Goal: Task Accomplishment & Management: Use online tool/utility

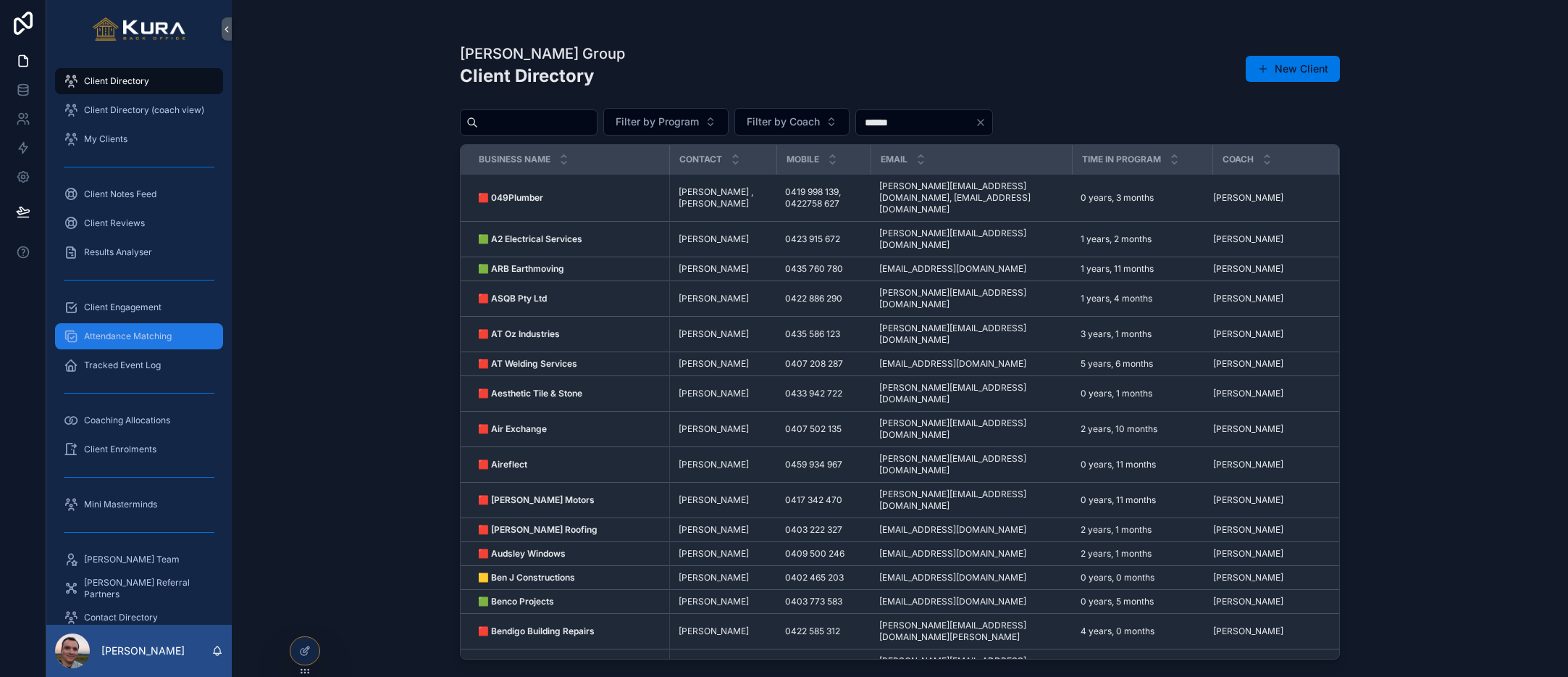
click at [130, 338] on span "Attendance Matching" at bounding box center [128, 336] width 87 height 12
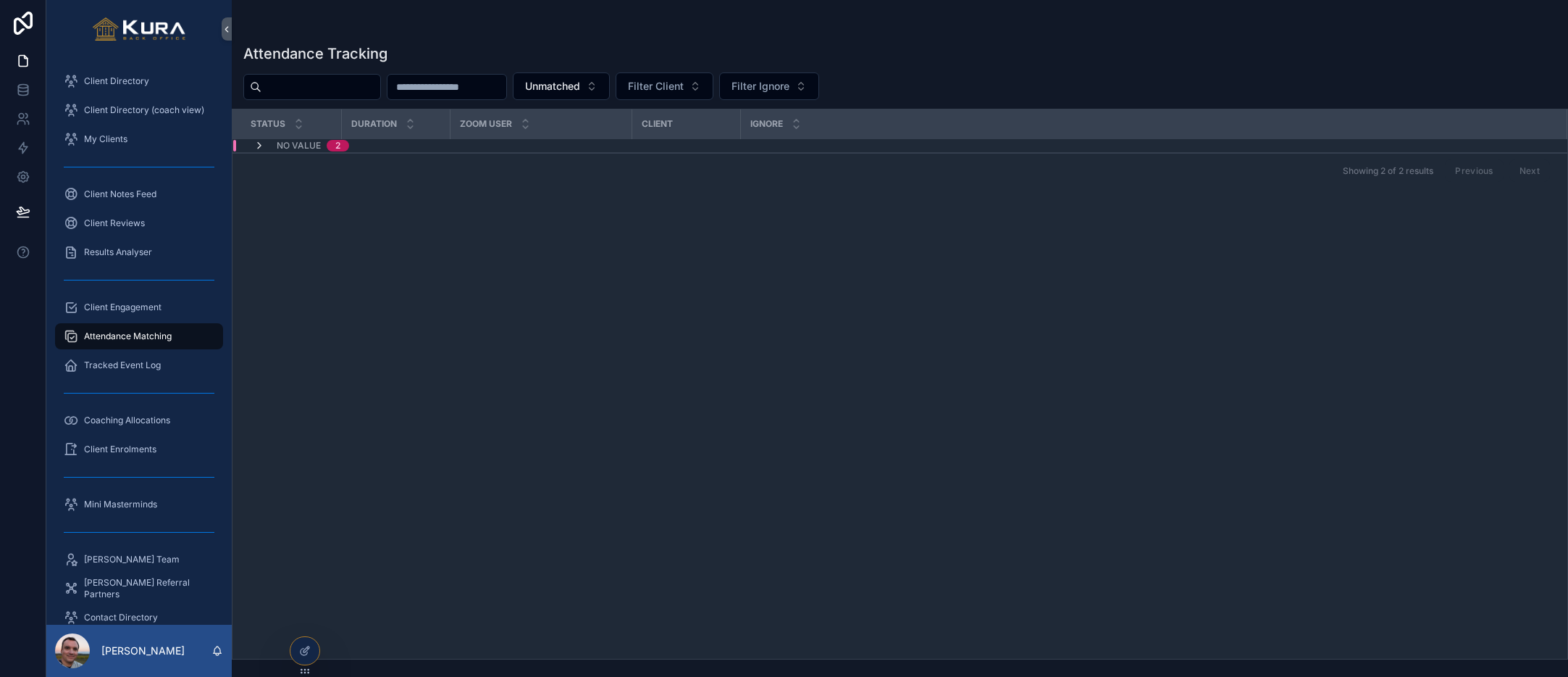
click at [254, 145] on icon "scrollable content" at bounding box center [259, 145] width 12 height 12
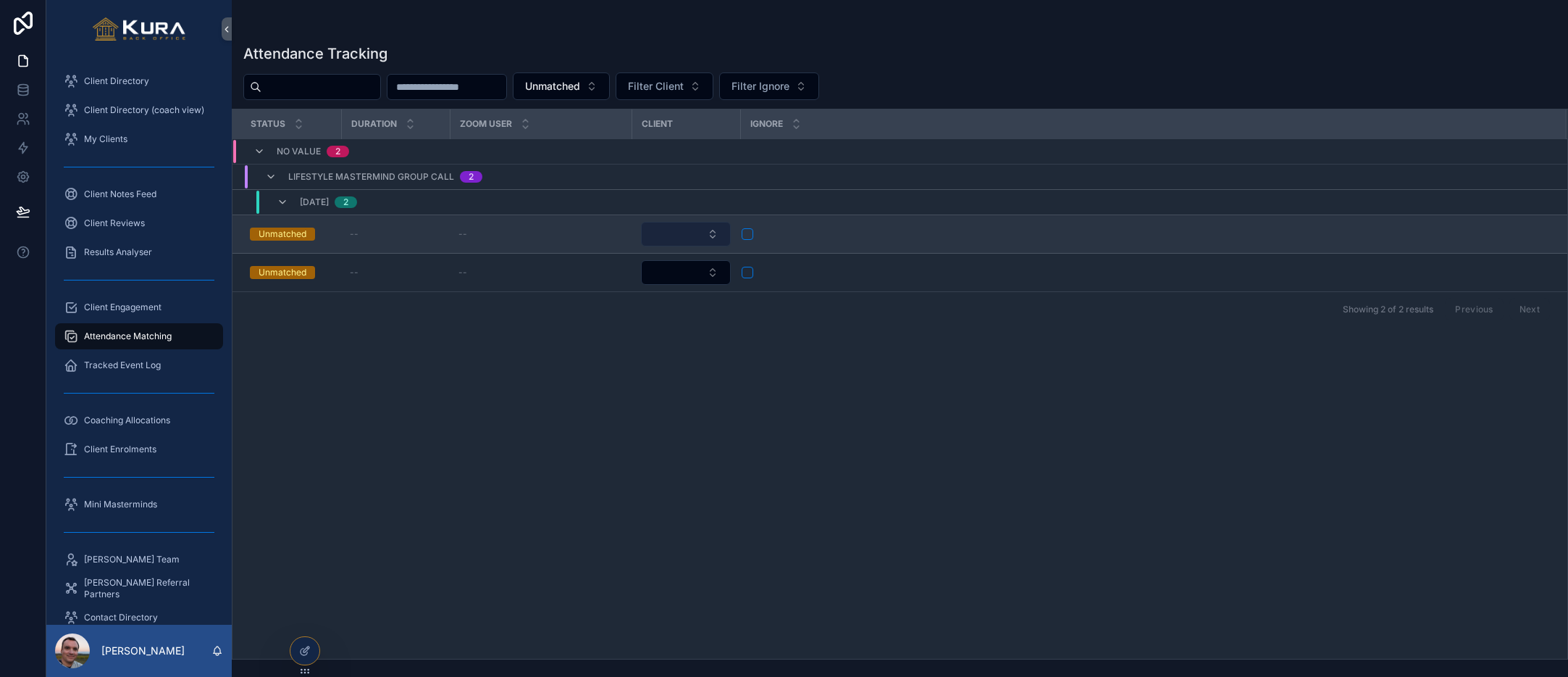
click at [715, 231] on button "Select Button" at bounding box center [685, 234] width 90 height 25
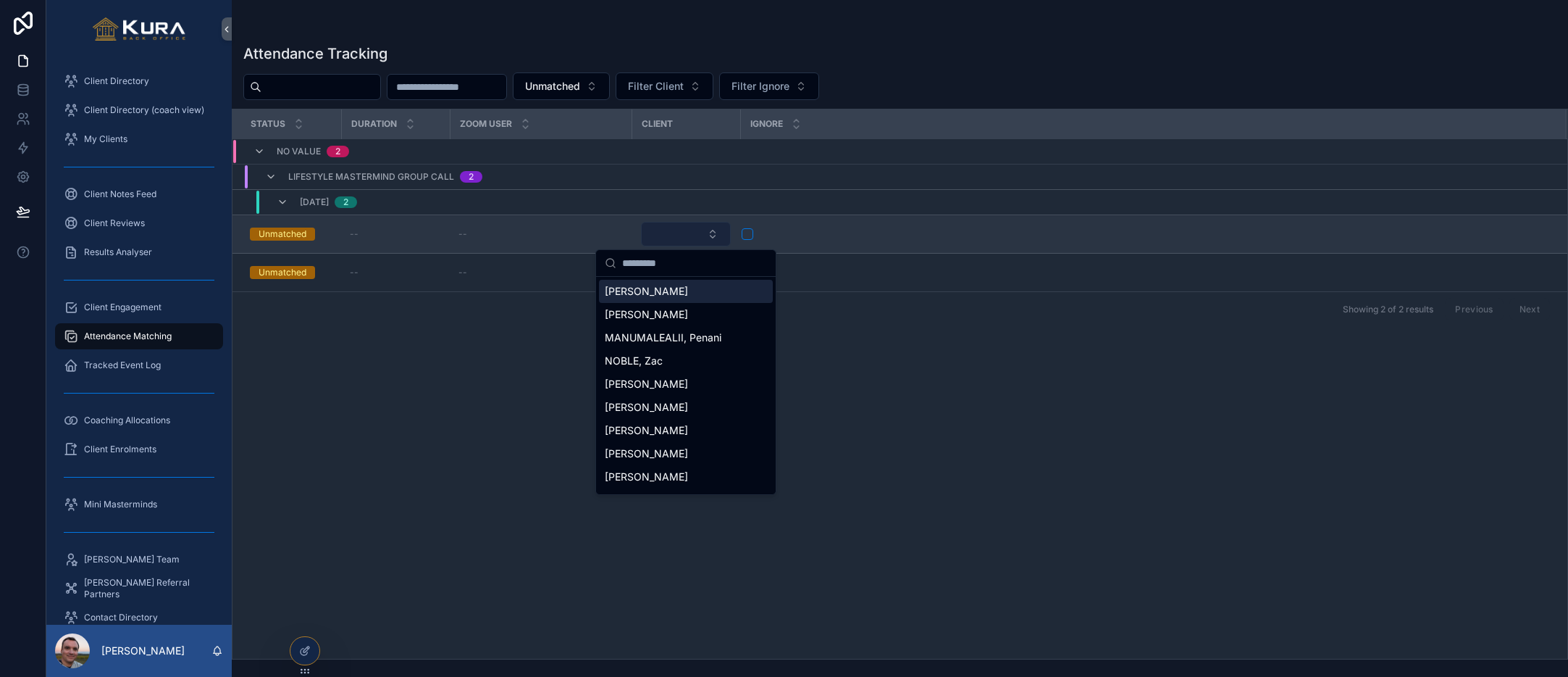
click at [715, 231] on button "Select Button" at bounding box center [685, 234] width 90 height 25
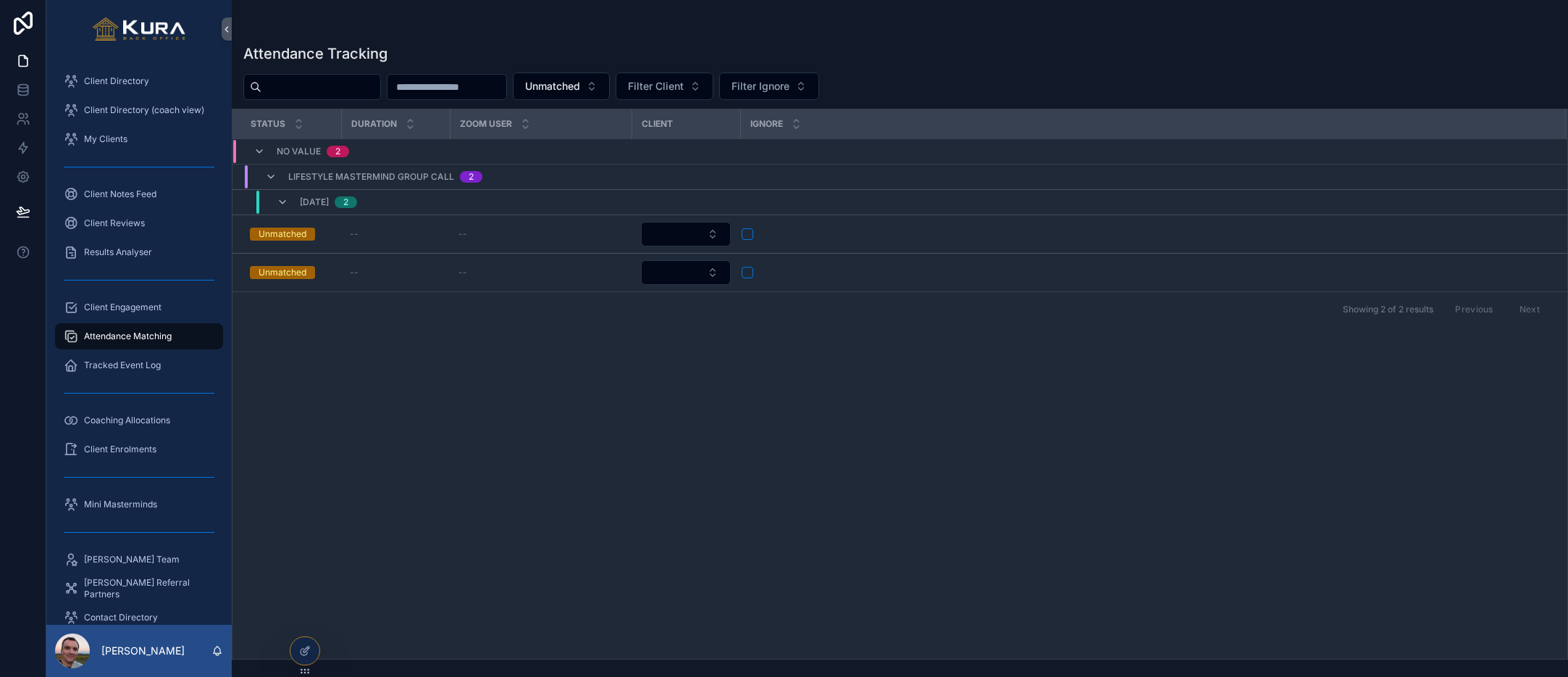
click at [377, 404] on div "Status Duration Zoom User Client Ignore No value 2 Lifestyle Mastermind Group C…" at bounding box center [900, 384] width 1335 height 549
click at [610, 83] on button "Unmatched" at bounding box center [561, 86] width 97 height 27
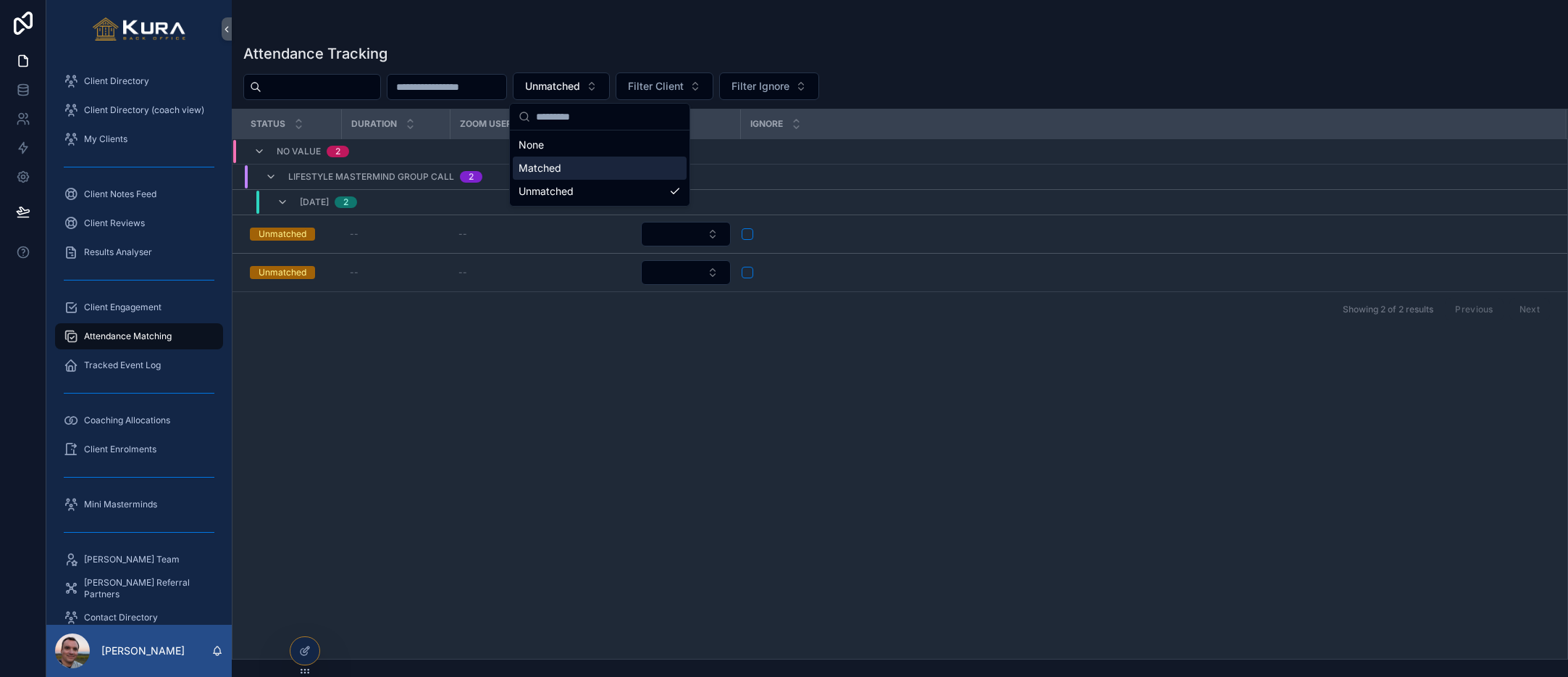
click at [611, 175] on div "Matched" at bounding box center [600, 168] width 174 height 23
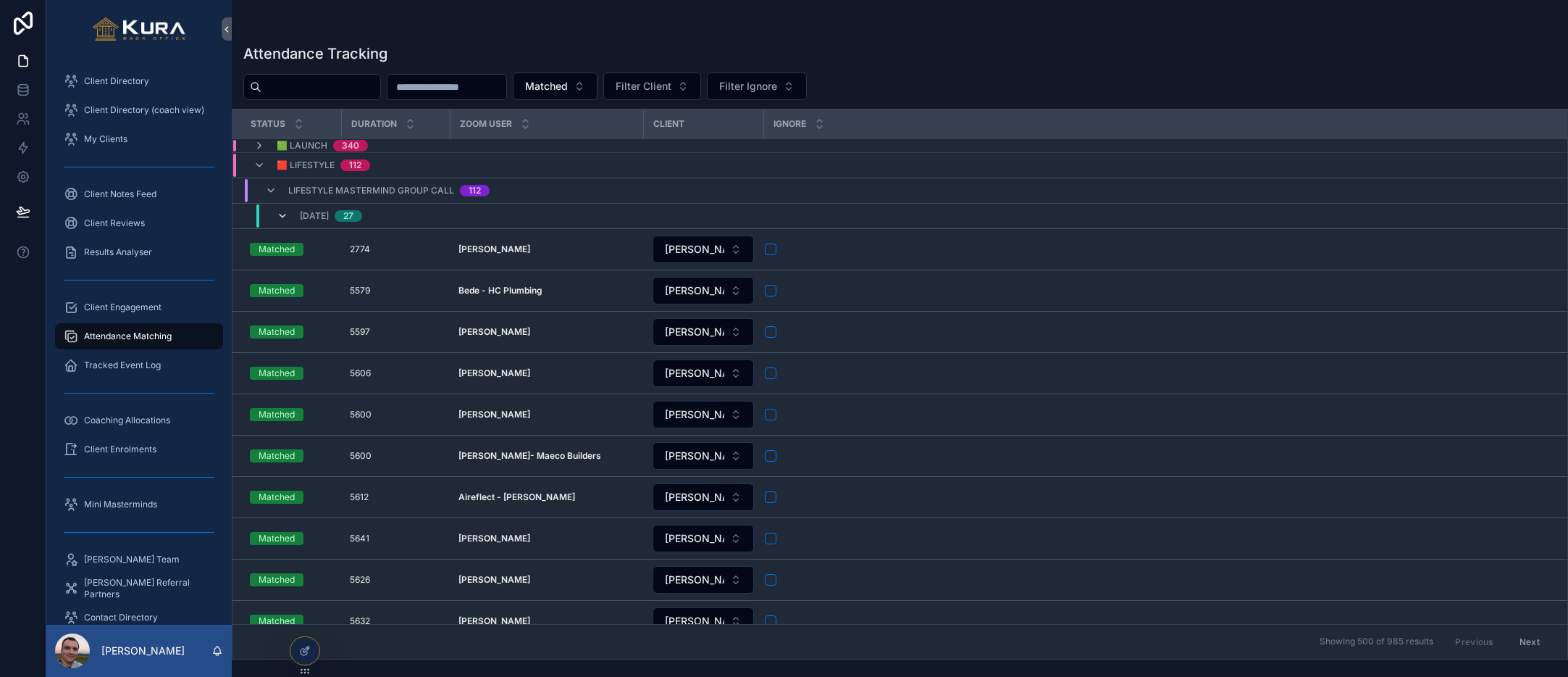
click at [279, 212] on icon "scrollable content" at bounding box center [282, 215] width 12 height 12
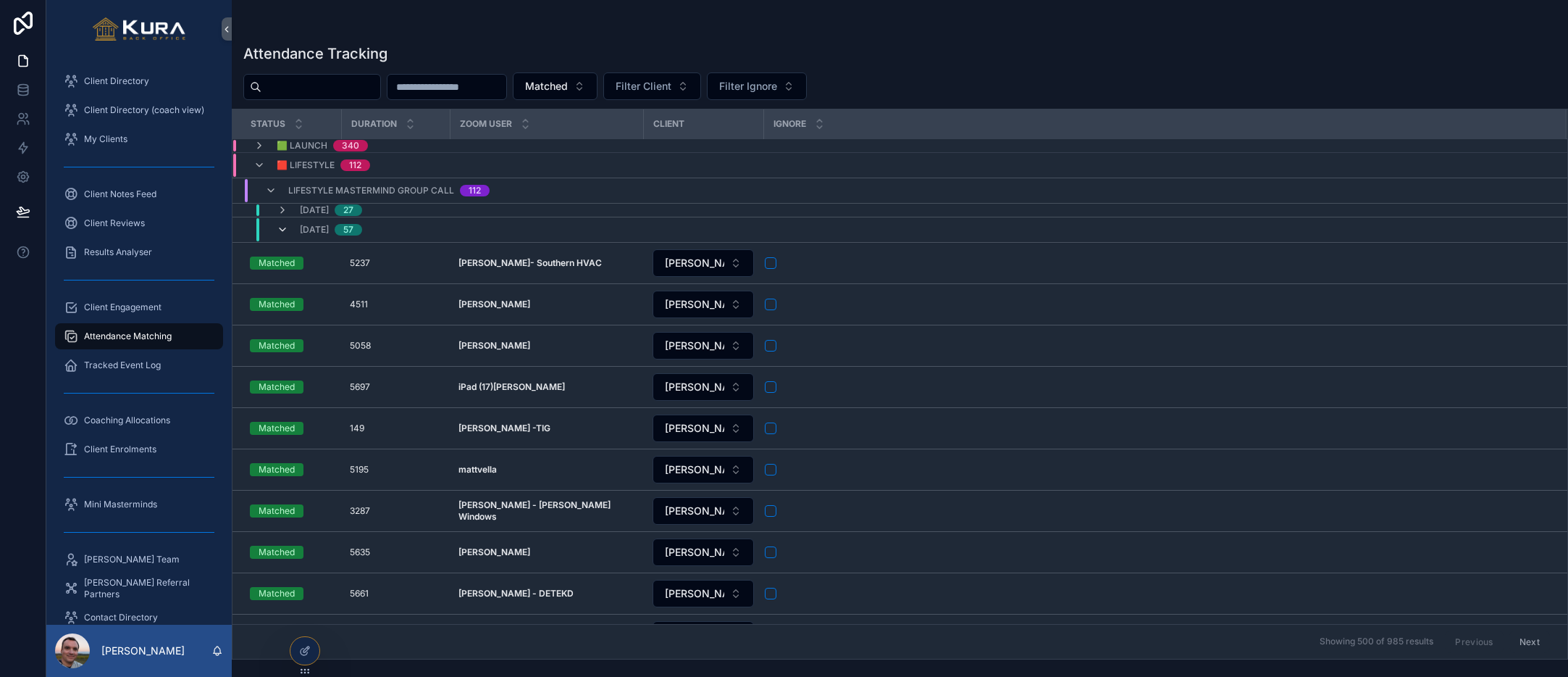
click at [286, 229] on icon "scrollable content" at bounding box center [282, 229] width 12 height 12
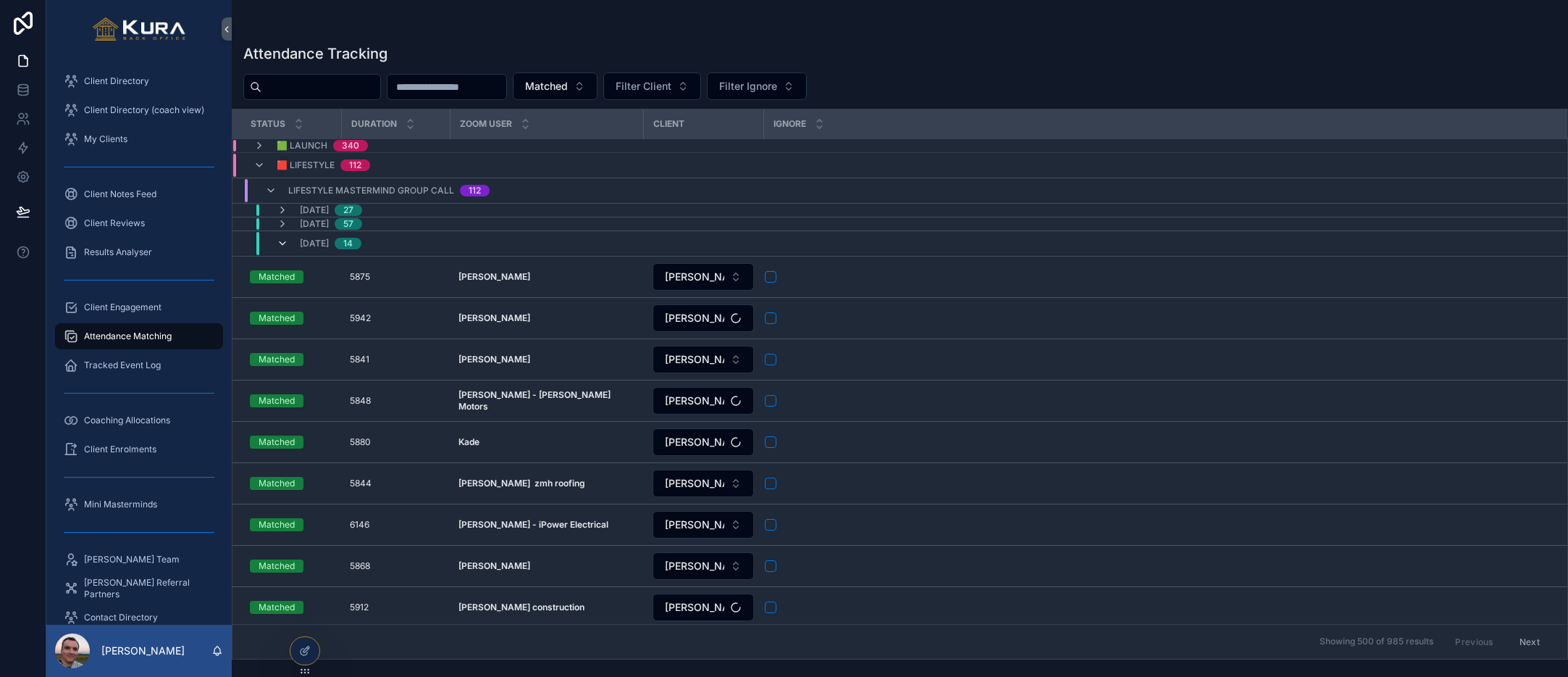
click at [285, 238] on icon "scrollable content" at bounding box center [282, 243] width 12 height 12
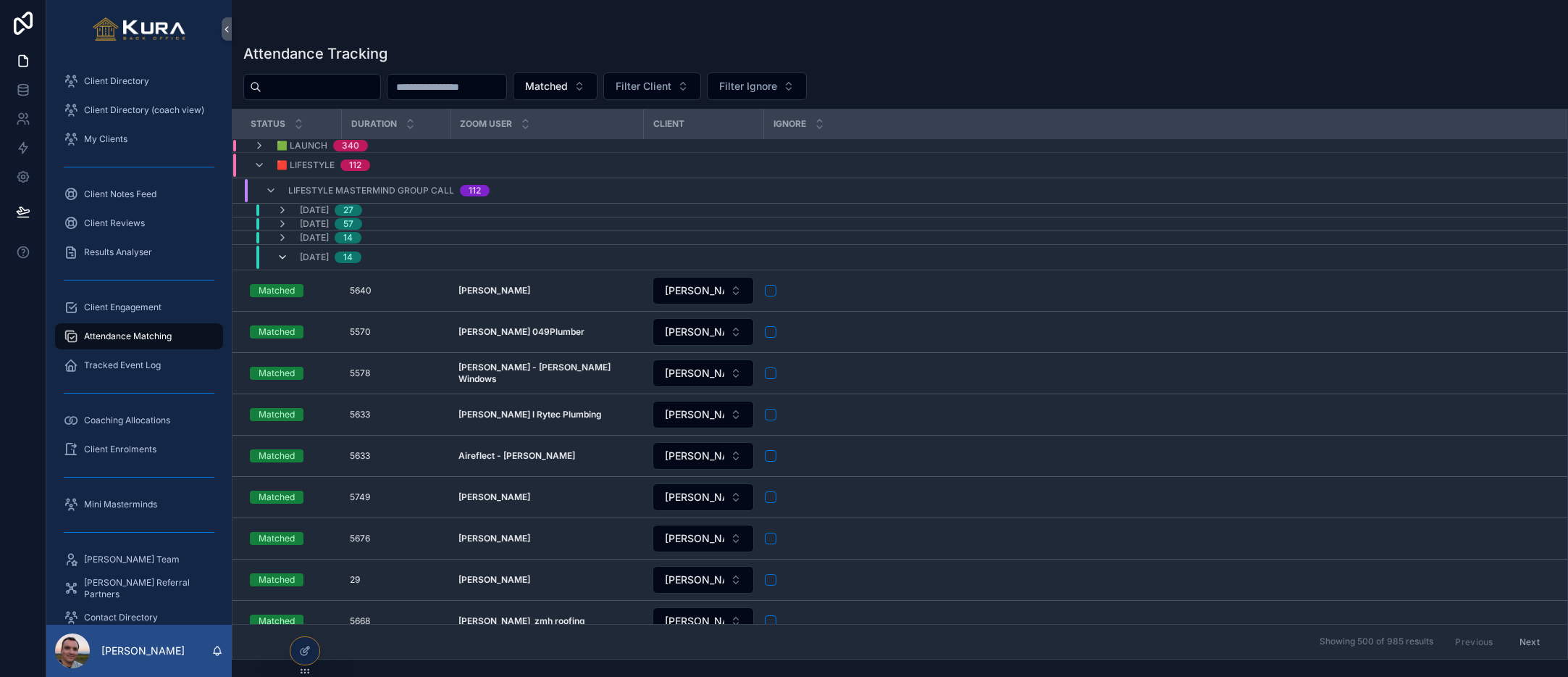
click at [282, 260] on icon "scrollable content" at bounding box center [282, 257] width 12 height 12
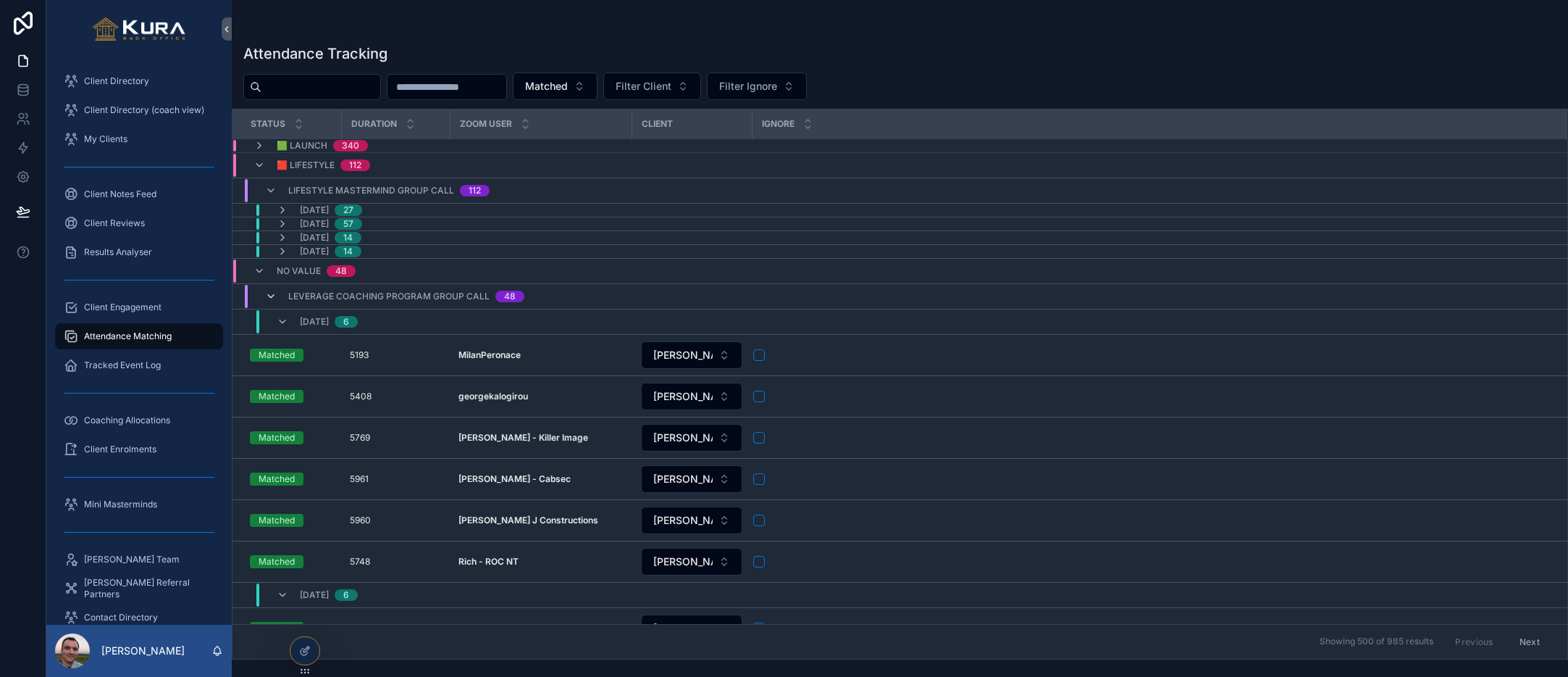
click at [273, 292] on icon "scrollable content" at bounding box center [271, 296] width 12 height 12
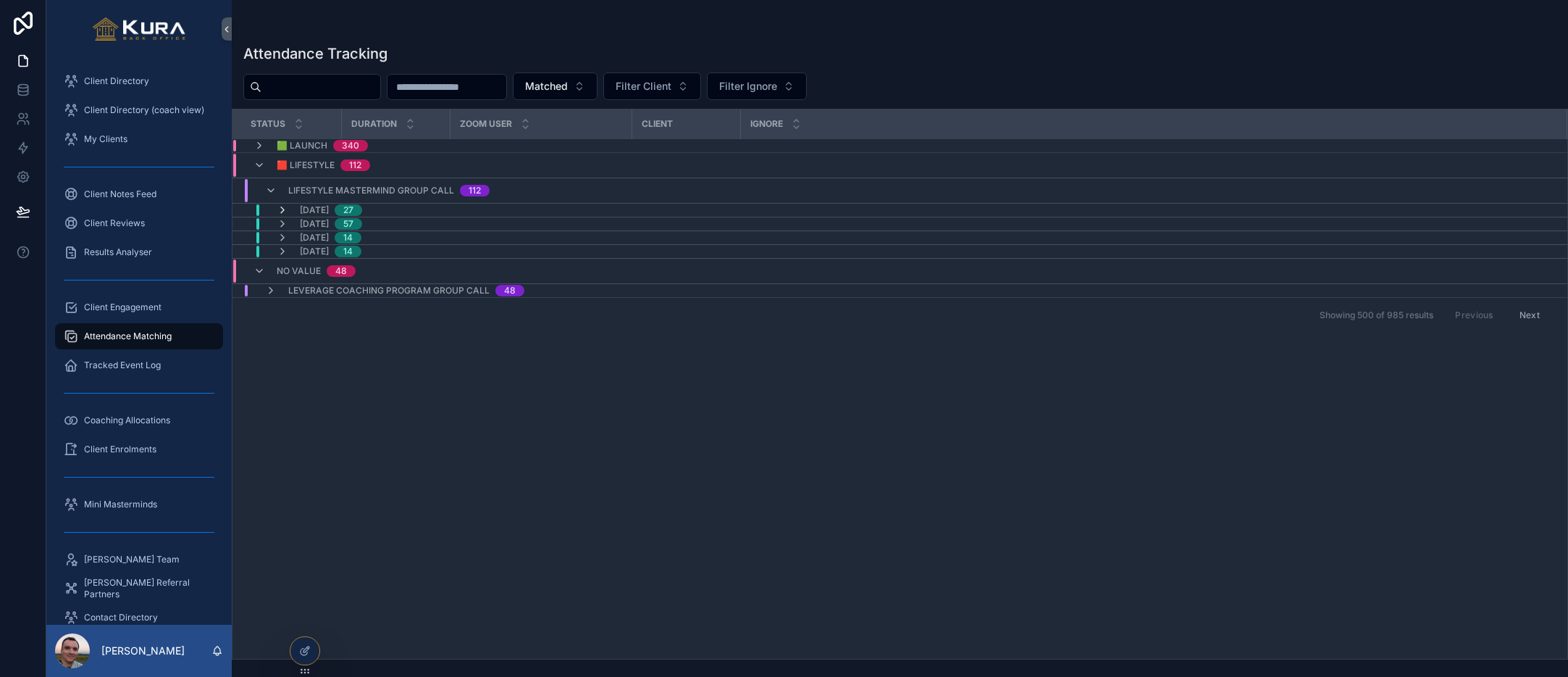
click at [288, 205] on icon "scrollable content" at bounding box center [282, 210] width 12 height 12
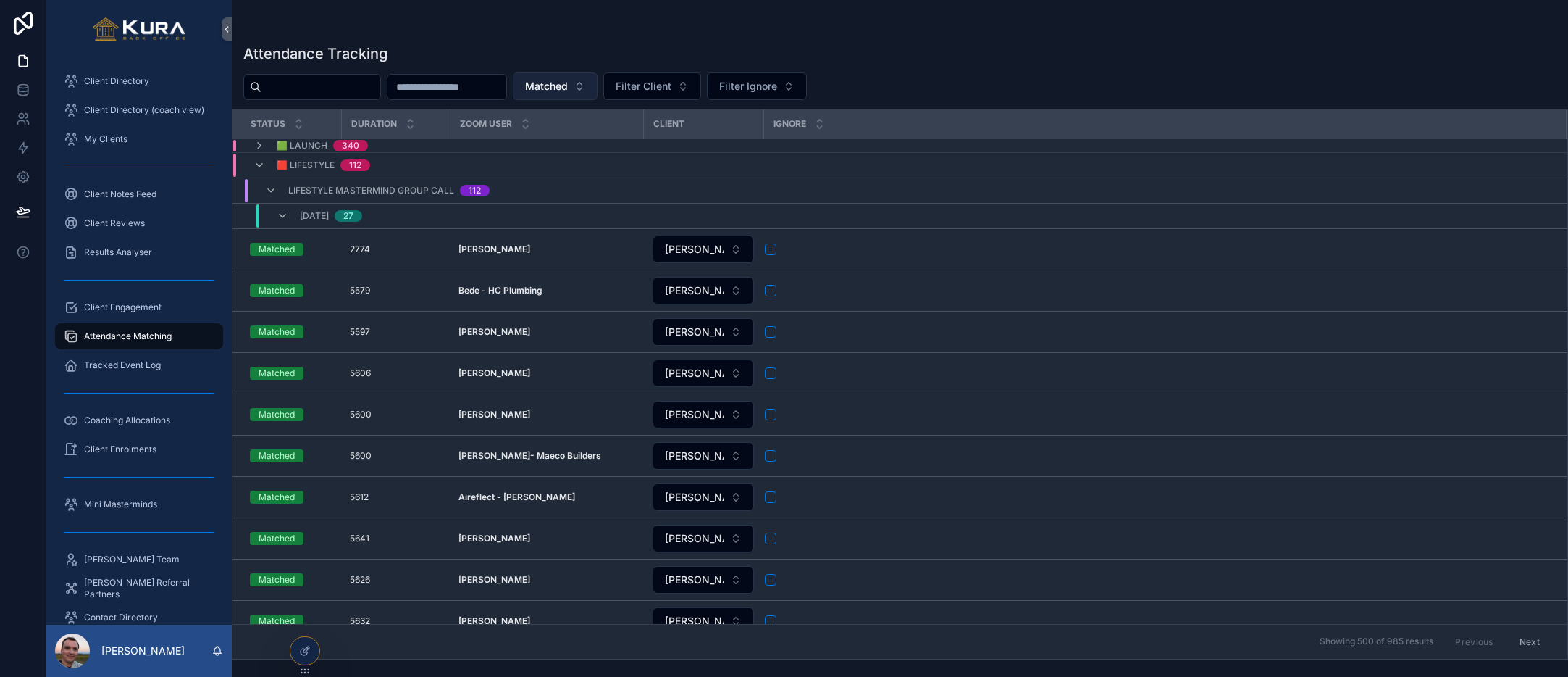
click at [597, 81] on button "Matched" at bounding box center [555, 86] width 85 height 27
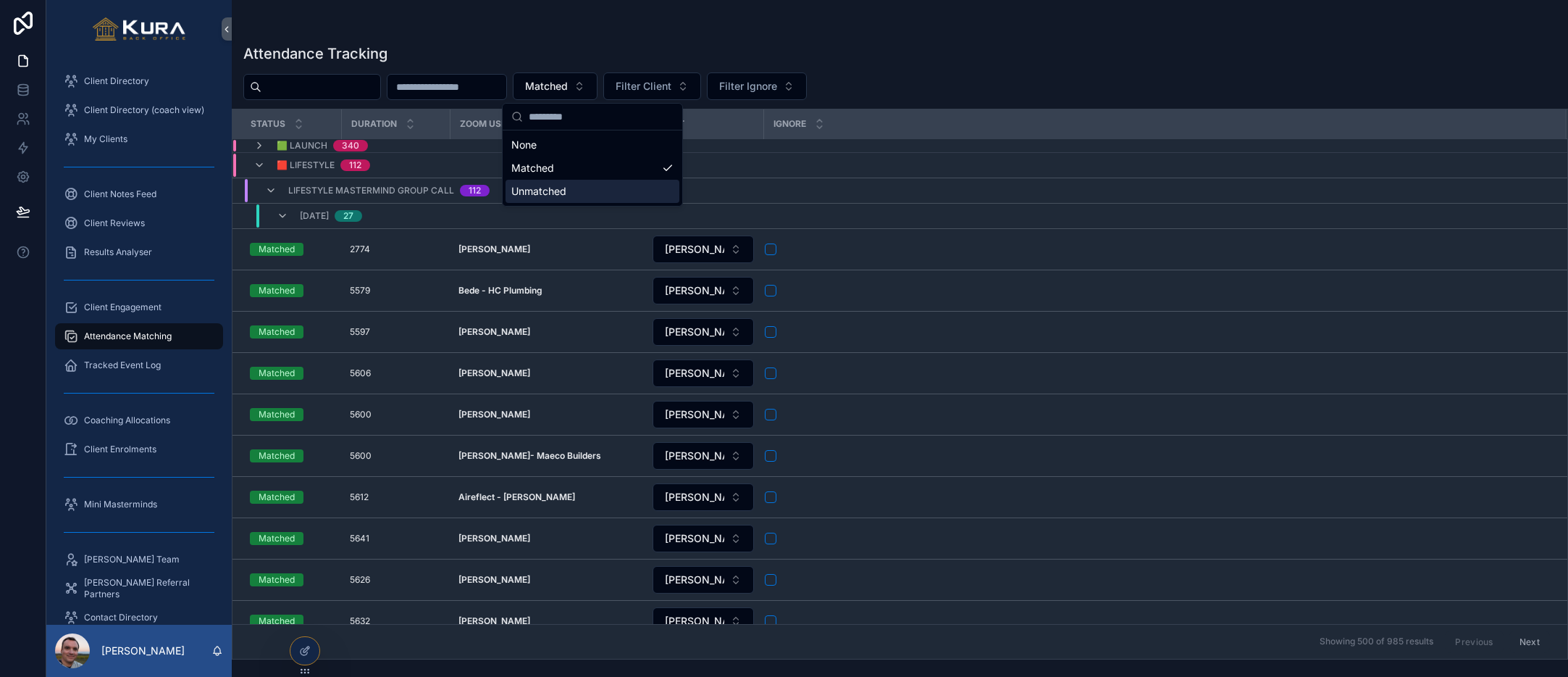
click at [591, 197] on div "Unmatched" at bounding box center [592, 191] width 174 height 23
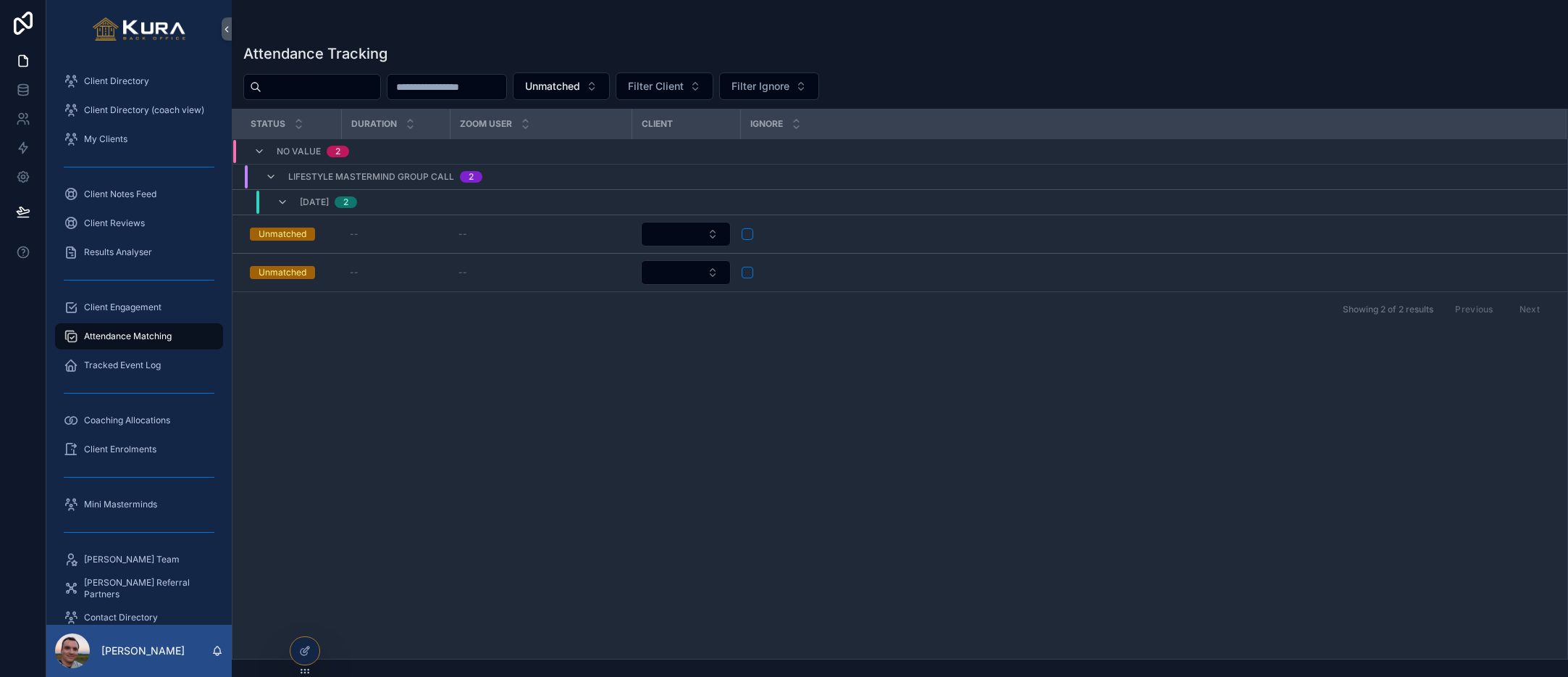
click at [515, 526] on div "Status Duration Zoom User Client Ignore No value 2 Lifestyle Mastermind Group C…" at bounding box center [900, 384] width 1335 height 549
click at [460, 431] on div "Status Duration Zoom User Client Ignore No value 2 Lifestyle Mastermind Group C…" at bounding box center [900, 384] width 1335 height 549
click at [580, 90] on span "Unmatched" at bounding box center [552, 86] width 55 height 15
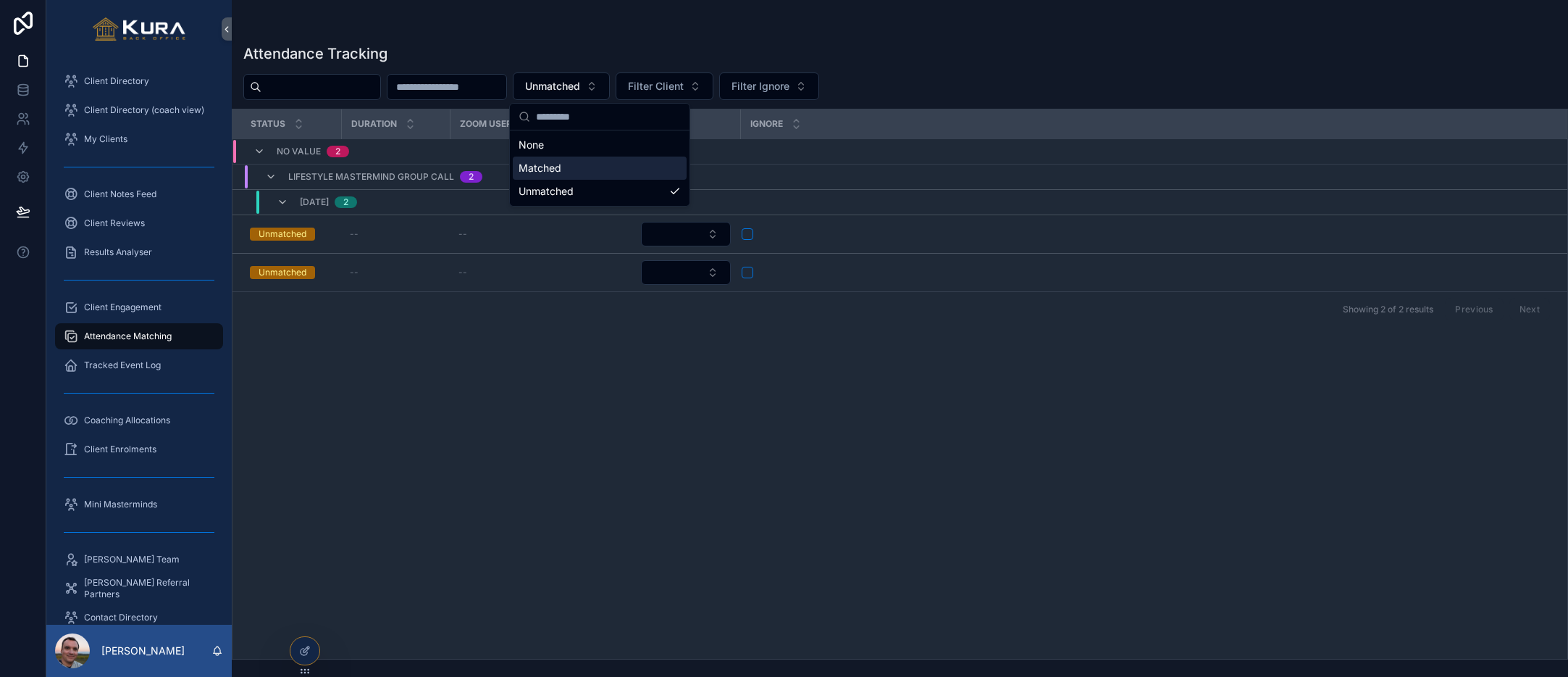
click at [589, 176] on div "Matched" at bounding box center [600, 168] width 174 height 23
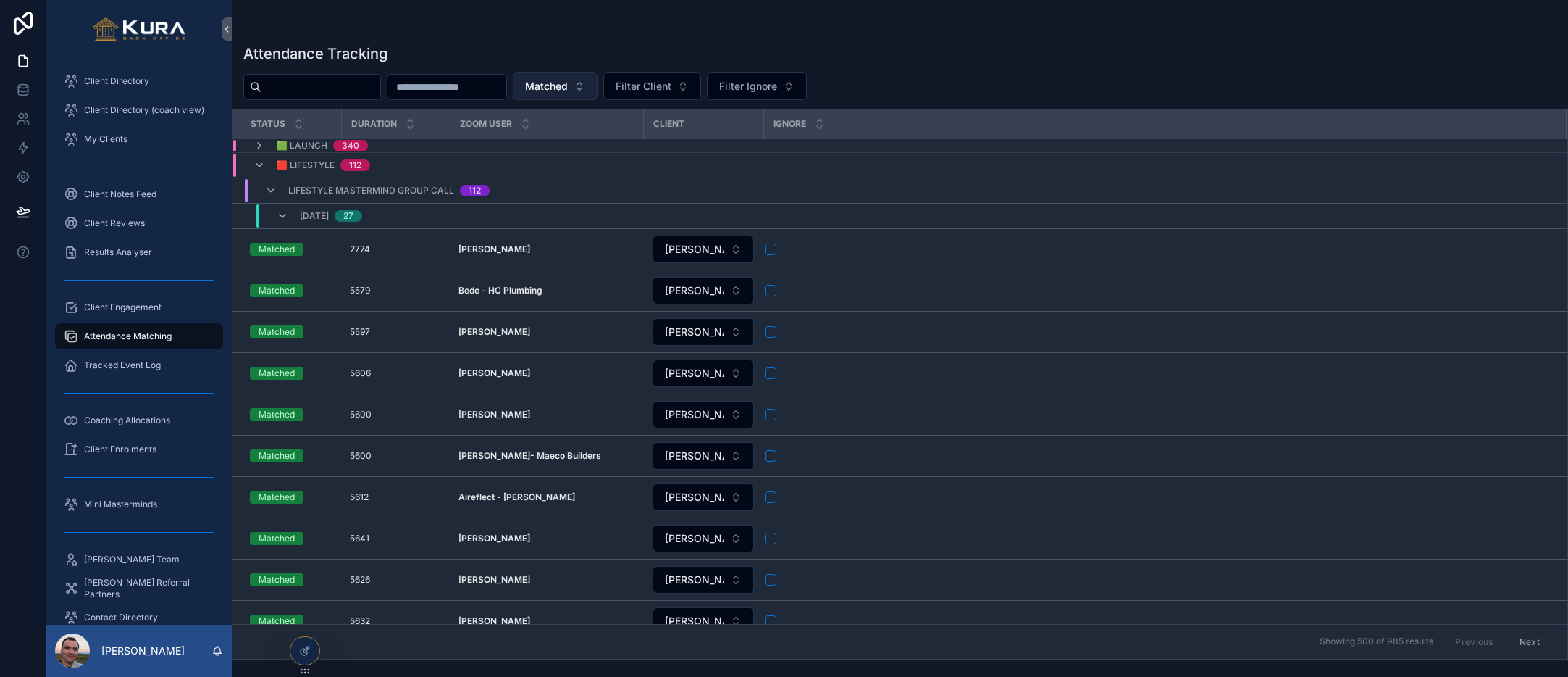
click at [597, 84] on button "Matched" at bounding box center [555, 86] width 85 height 27
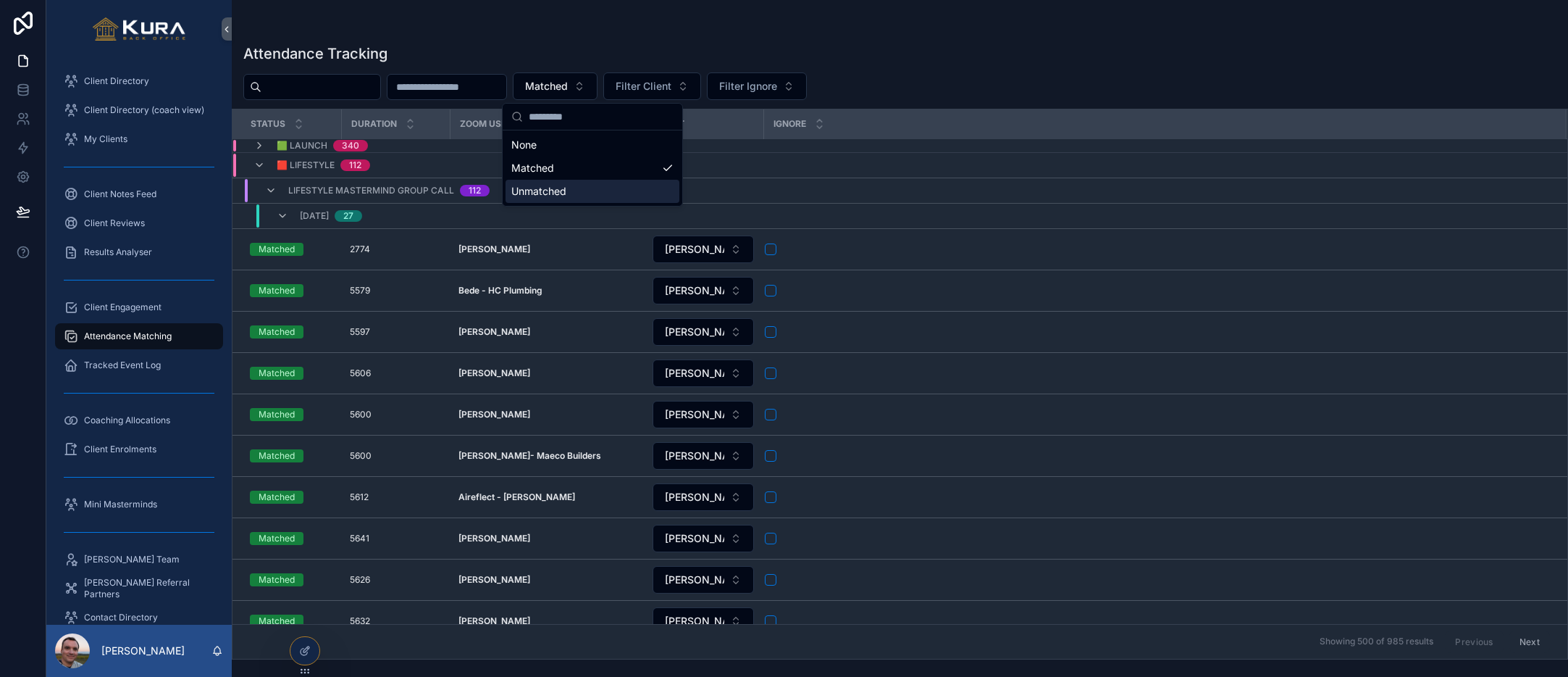
click at [578, 193] on div "Unmatched" at bounding box center [592, 191] width 174 height 23
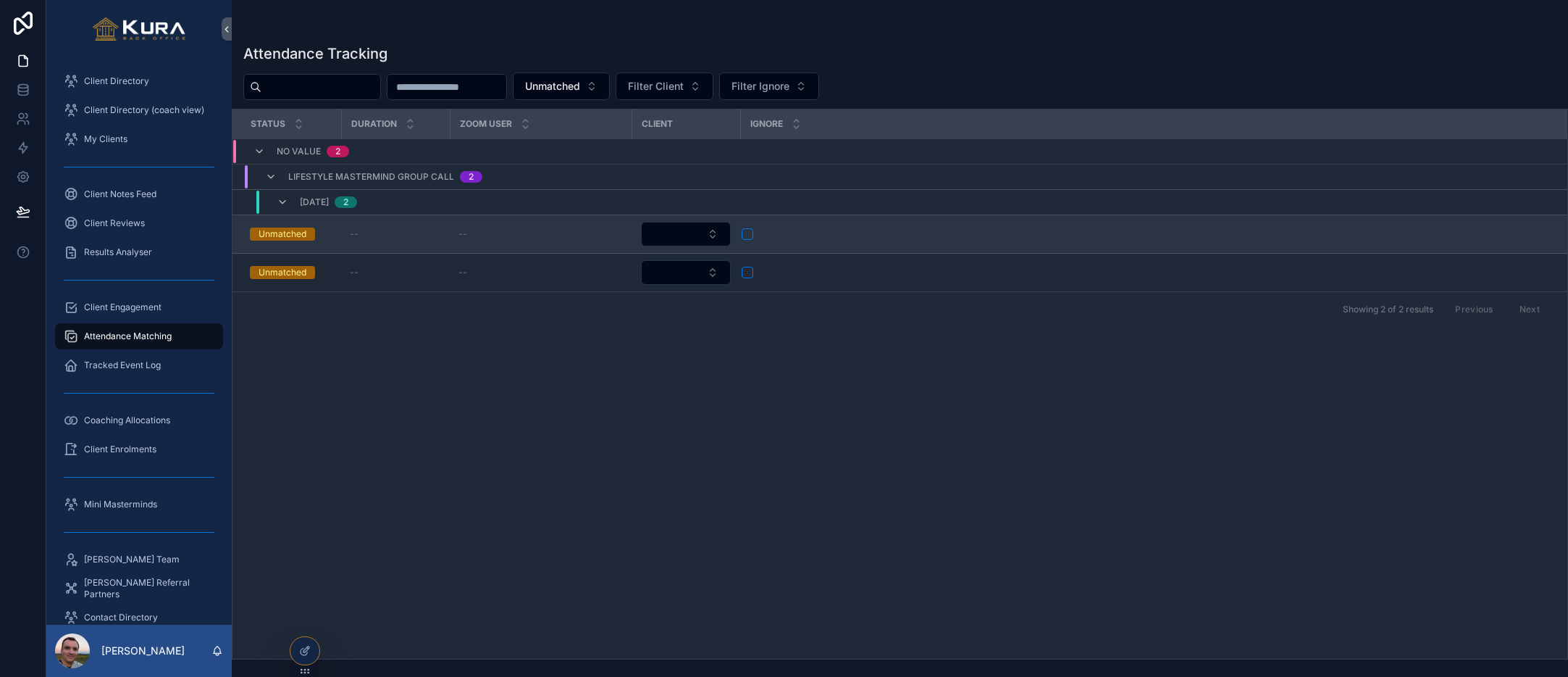
click at [569, 237] on div "--" at bounding box center [540, 234] width 165 height 12
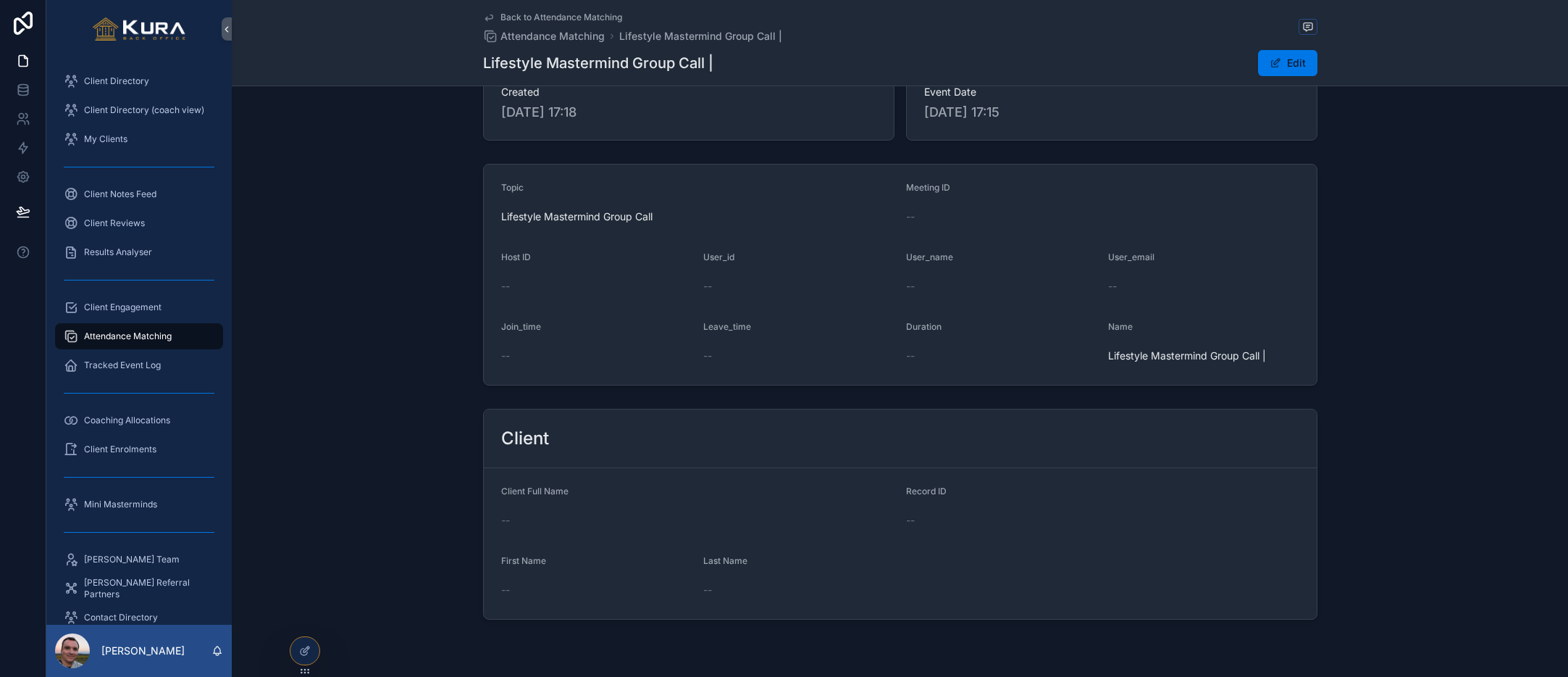
scroll to position [77, 0]
